Goal: Navigation & Orientation: Find specific page/section

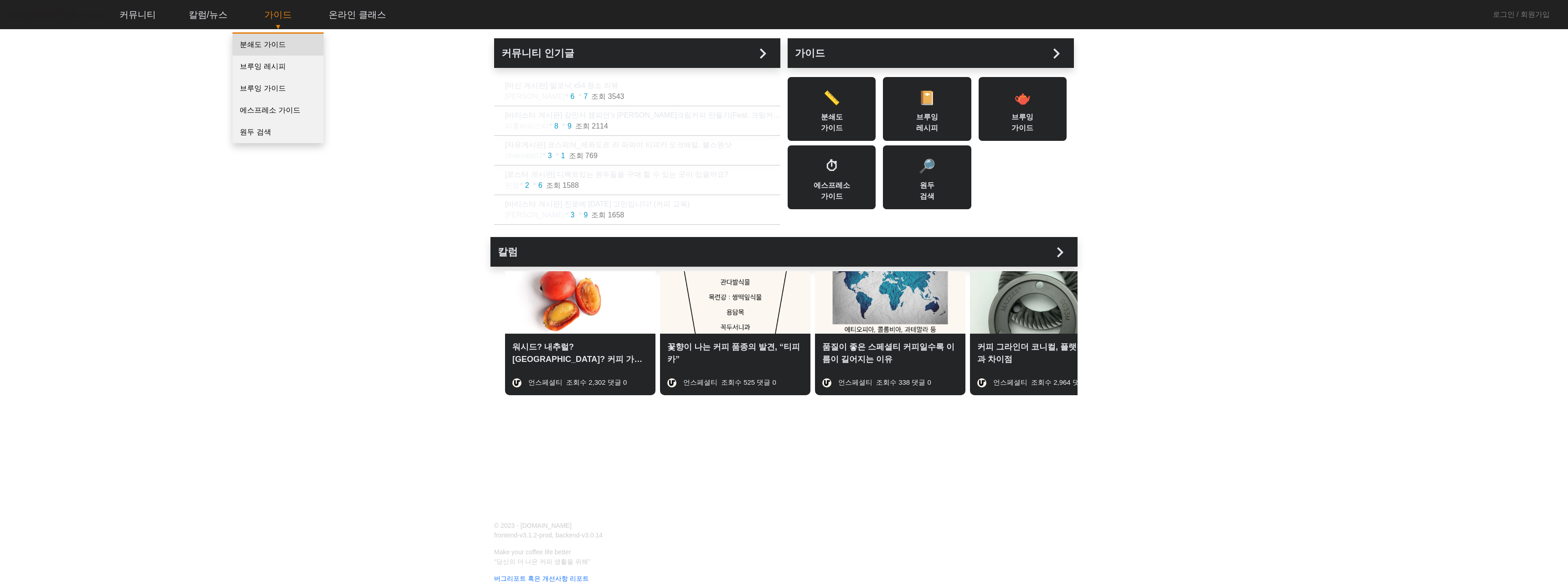
click at [276, 43] on link "분쇄도 가이드" at bounding box center [278, 44] width 91 height 22
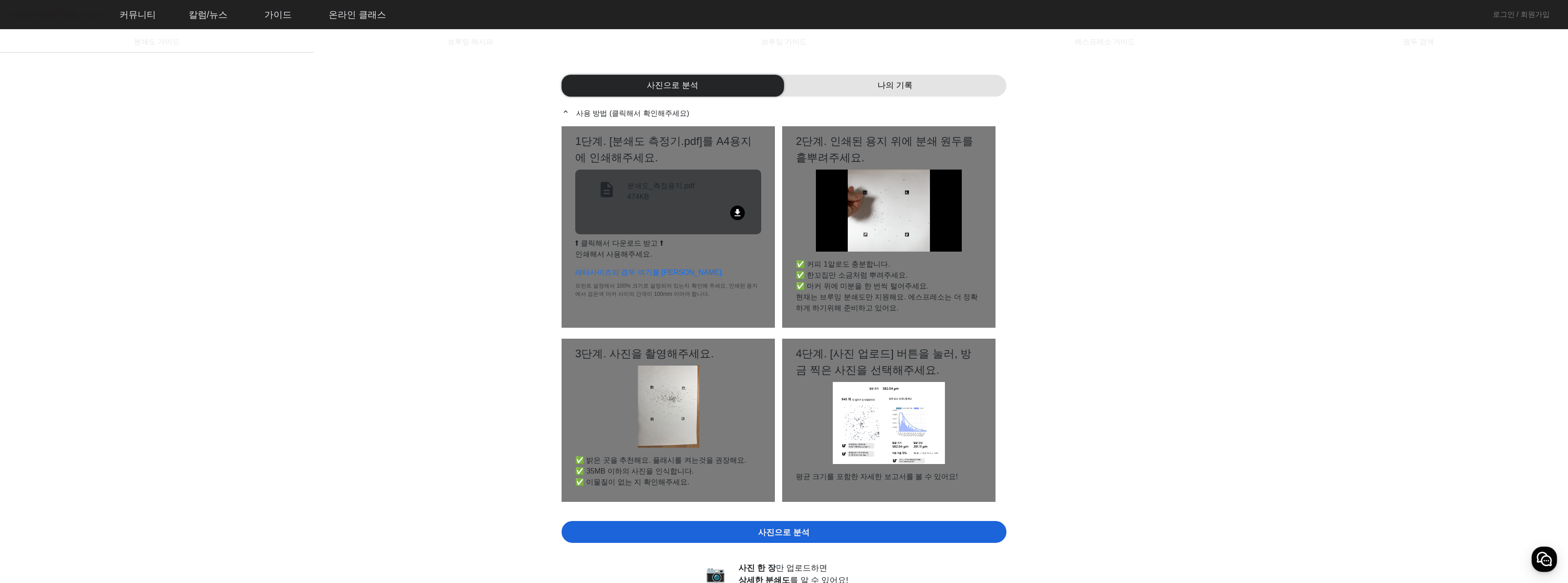
click at [852, 85] on div "나의 기록" at bounding box center [895, 86] width 222 height 22
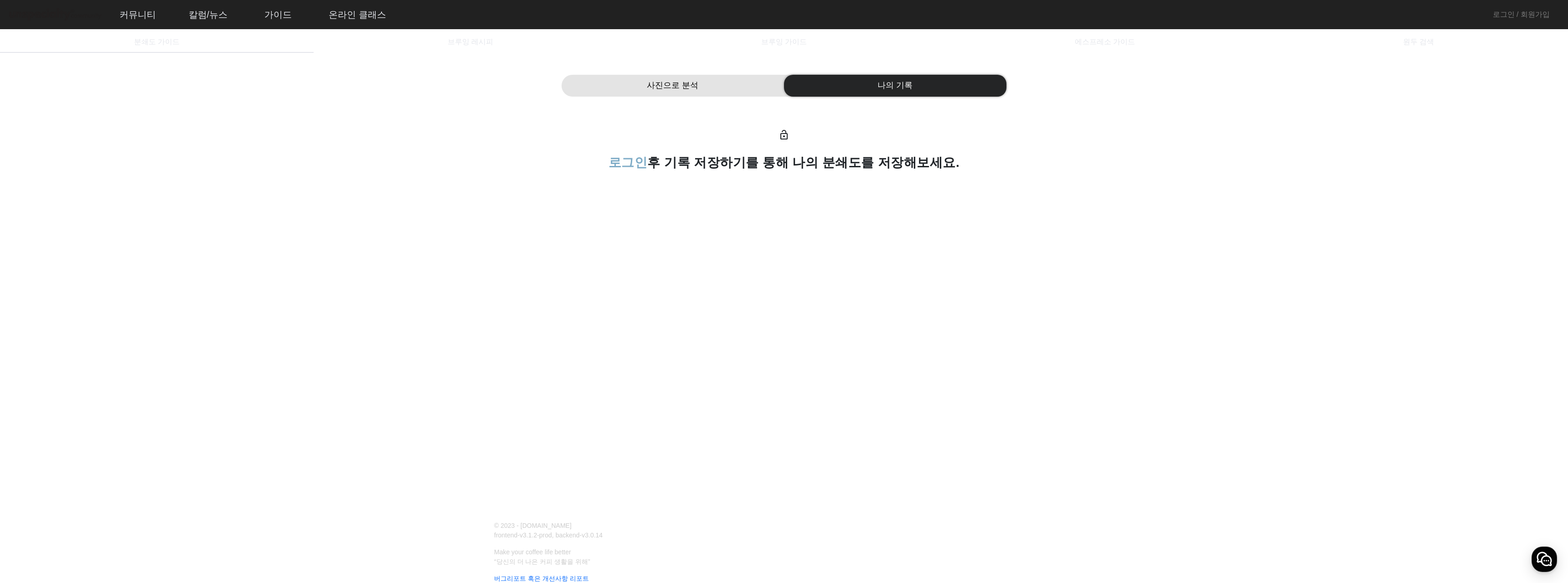
click at [718, 88] on div "사진으로 분석" at bounding box center [673, 86] width 222 height 22
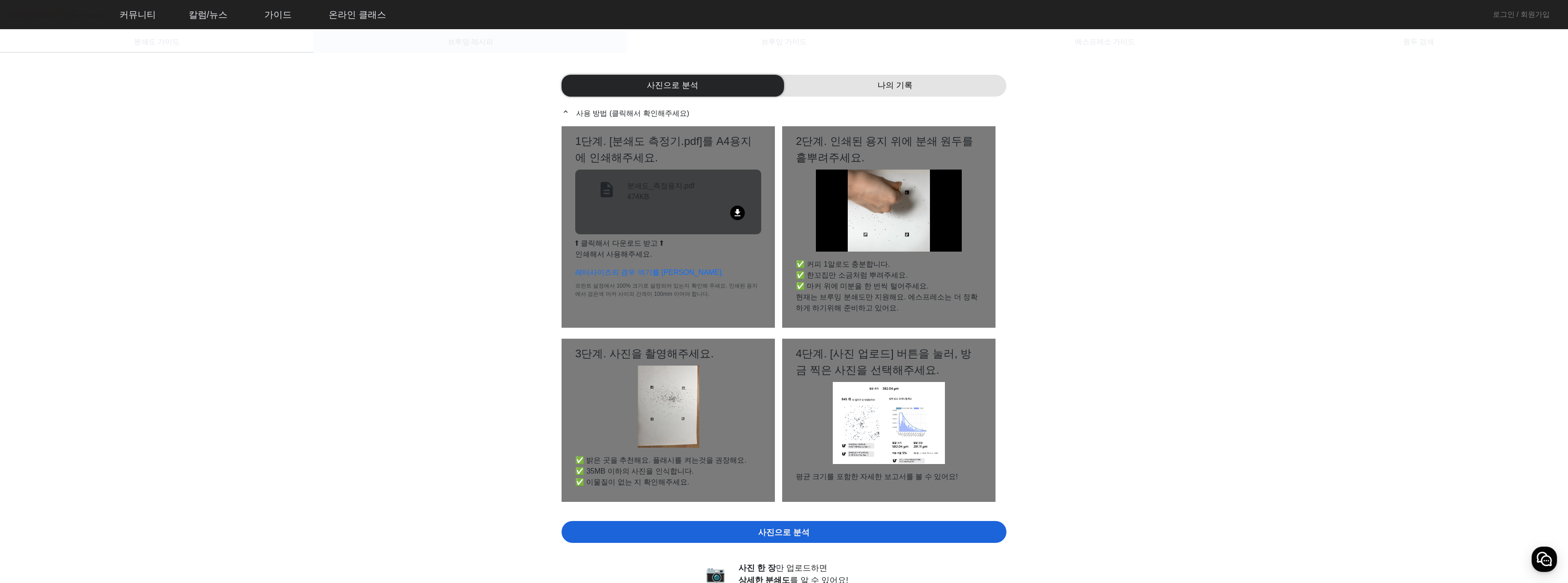
click at [451, 44] on span "브루잉 레시피" at bounding box center [470, 42] width 46 height 7
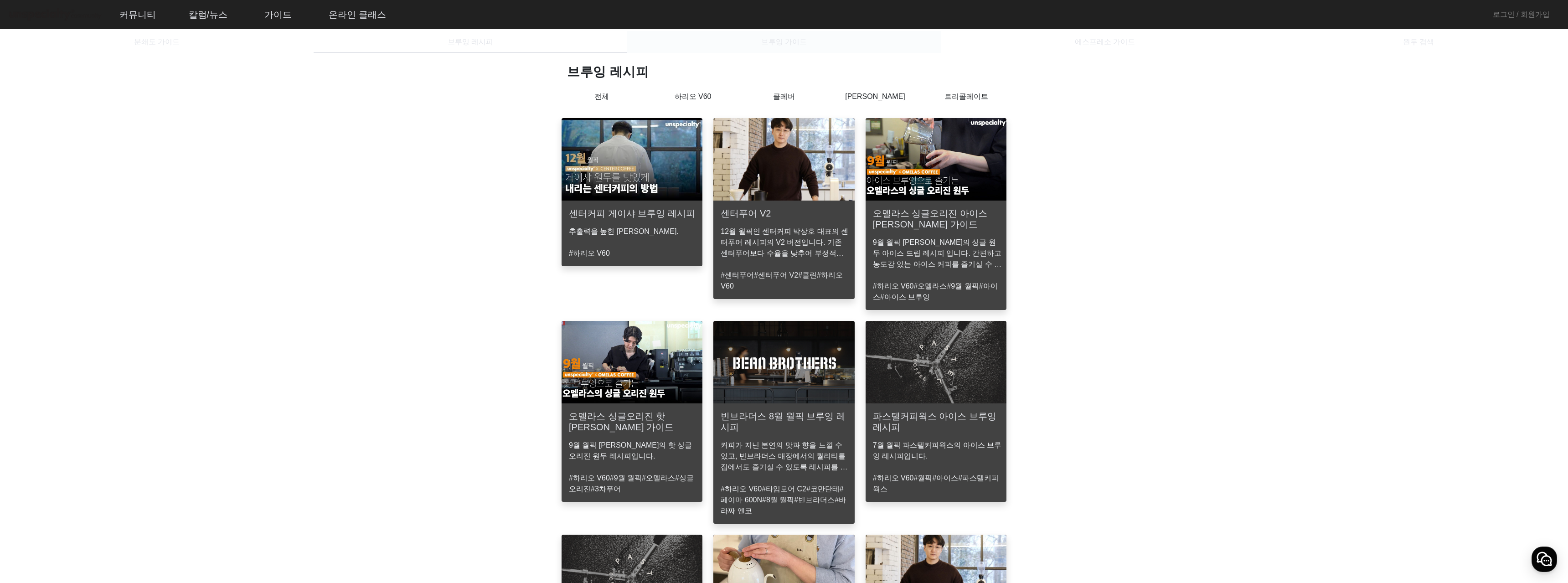
click at [786, 40] on span "브루잉 가이드" at bounding box center [784, 42] width 46 height 7
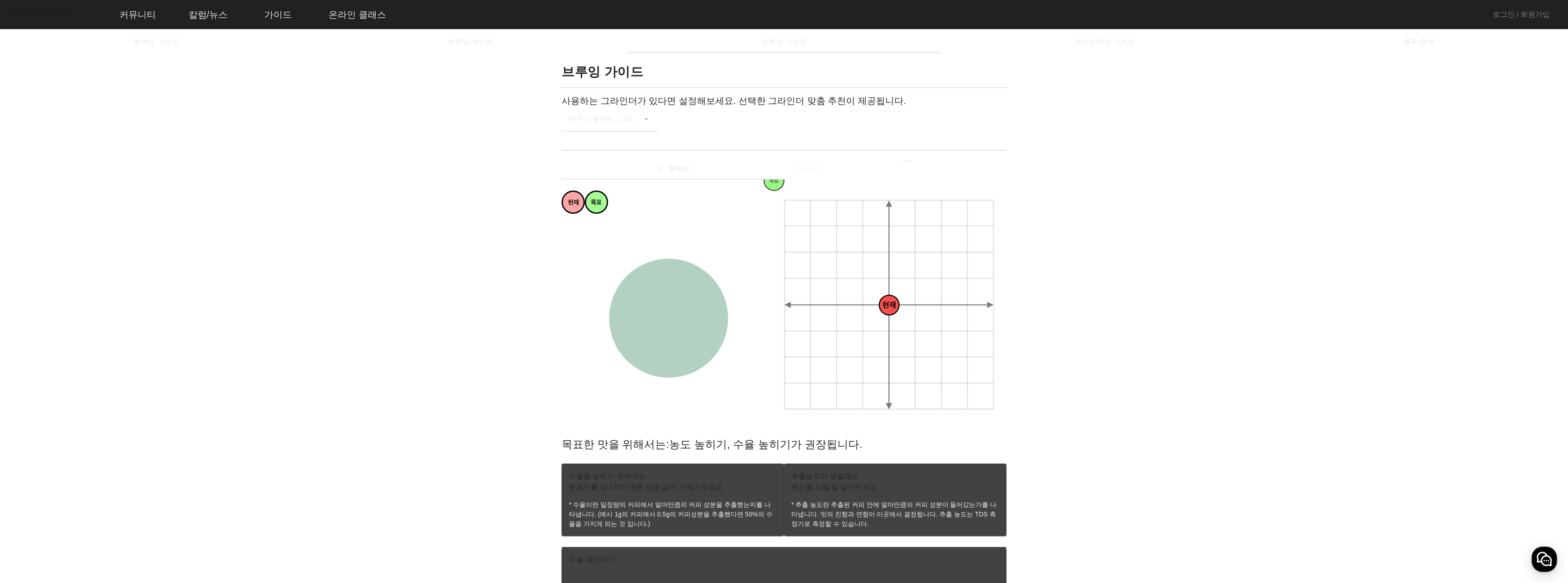
click at [623, 124] on span at bounding box center [606, 122] width 73 height 11
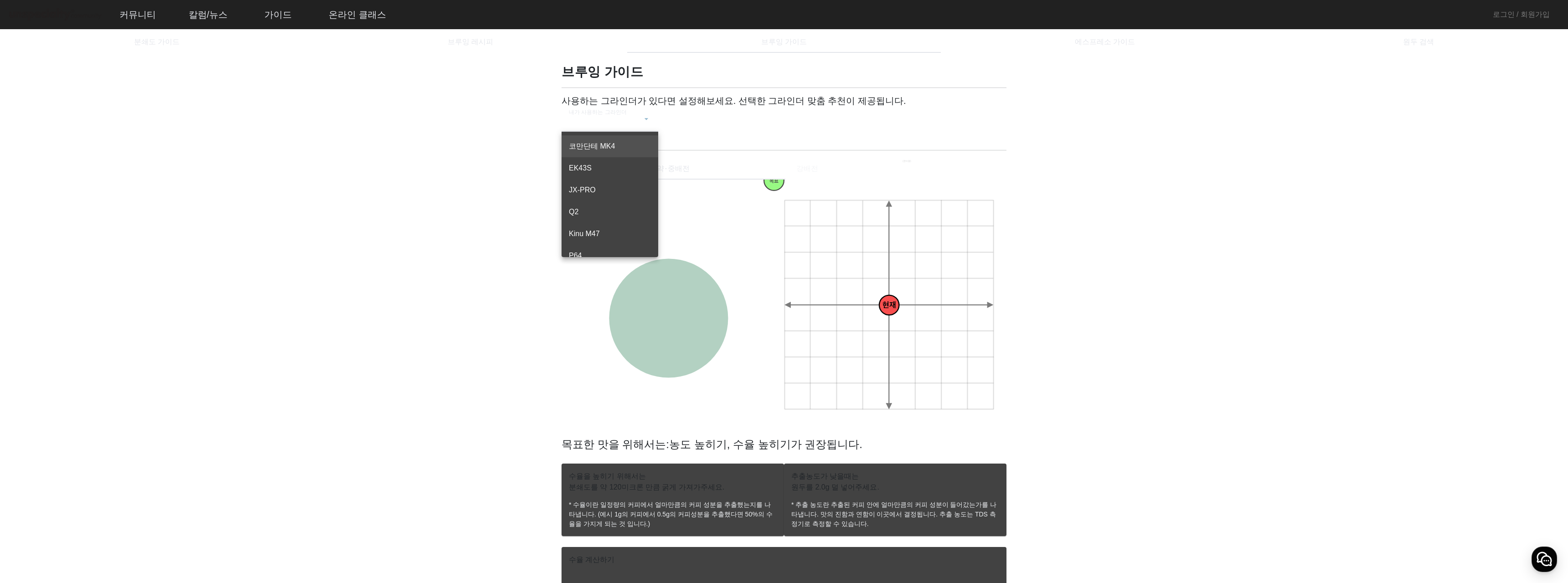
drag, startPoint x: 1180, startPoint y: 108, endPoint x: 1259, endPoint y: 81, distance: 83.5
click at [1180, 107] on div at bounding box center [784, 292] width 1568 height 583
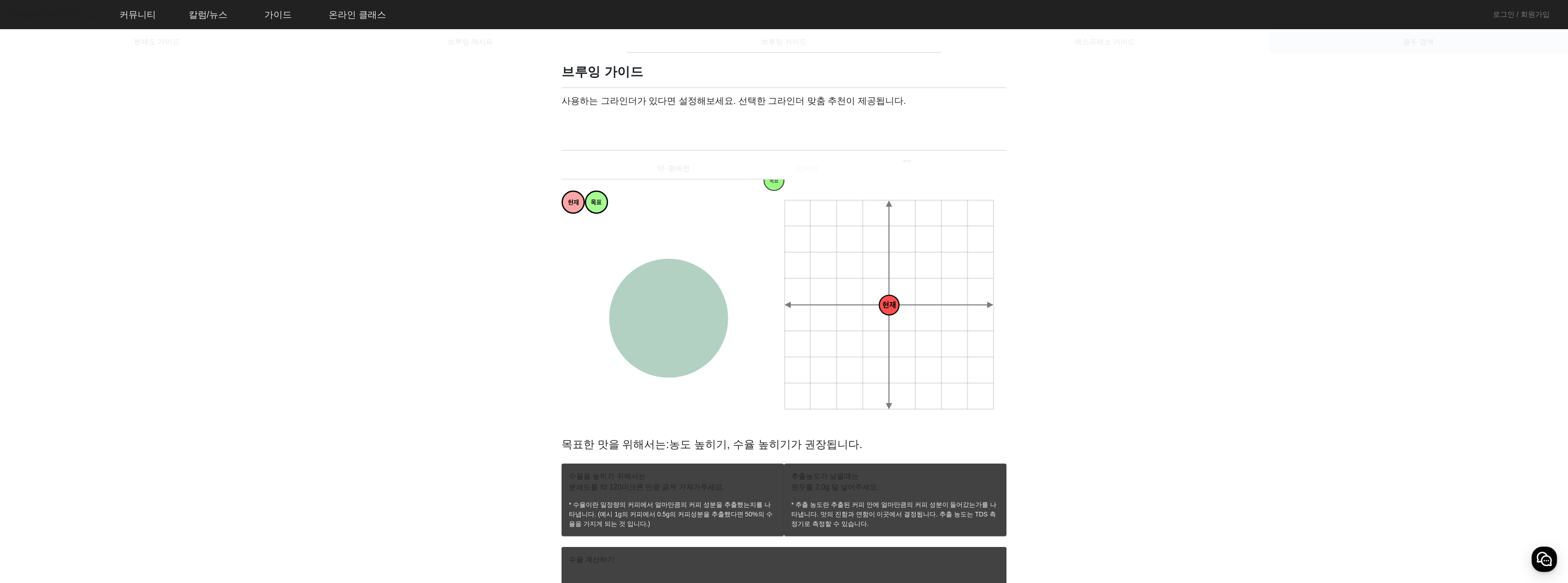
click at [1404, 46] on span "원두 검색" at bounding box center [1418, 42] width 31 height 7
